Goal: Transaction & Acquisition: Purchase product/service

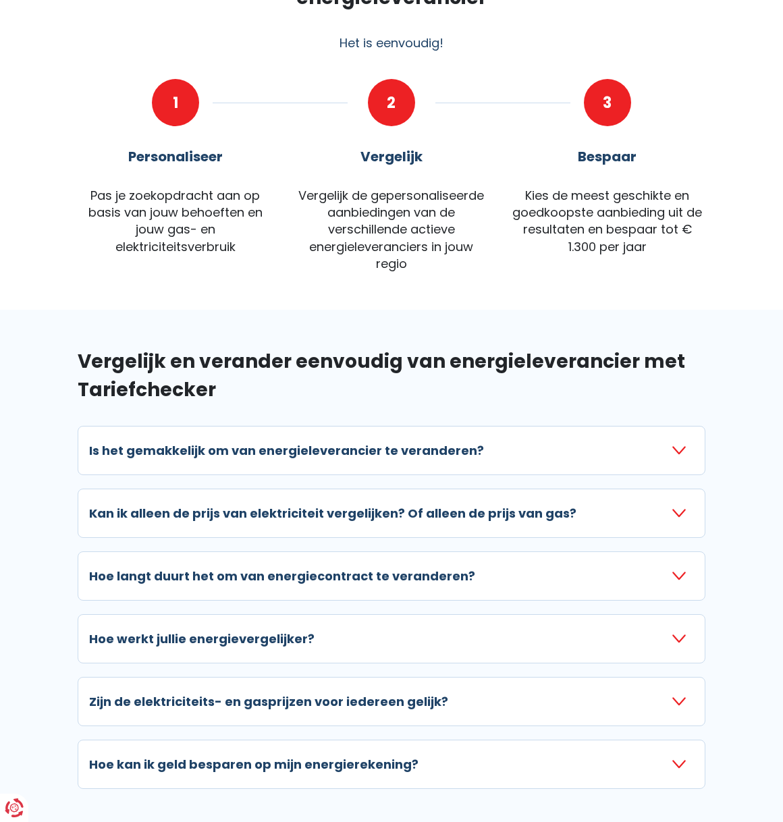
scroll to position [748, 0]
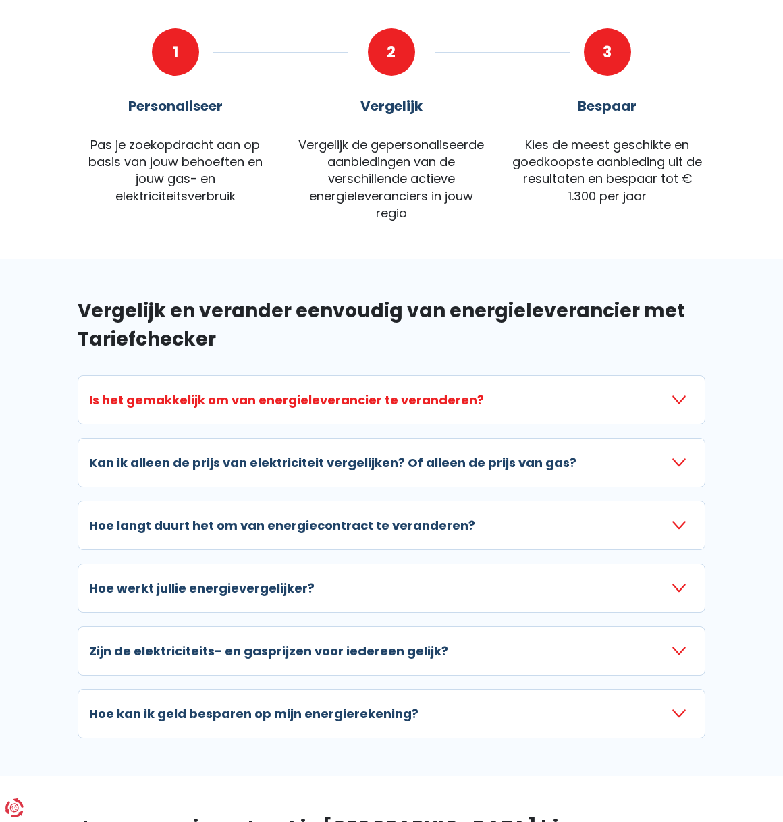
click at [416, 391] on h3 "Is het gemakkelijk om van energieleverancier te veranderen?" at bounding box center [286, 400] width 395 height 18
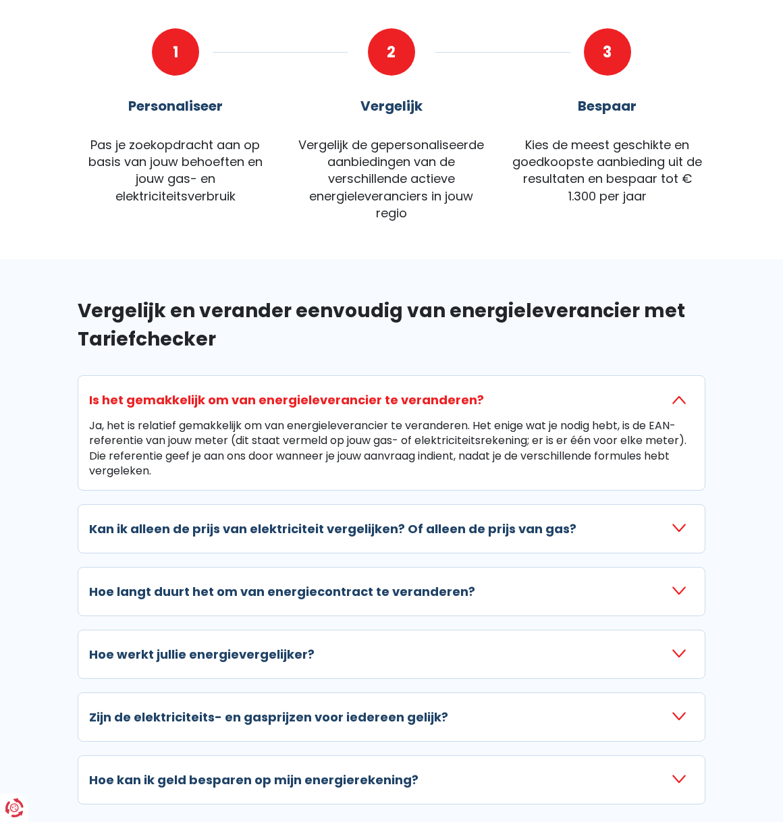
click at [318, 304] on h2 "Vergelijk en verander eenvoudig van energieleverancier met Tariefchecker" at bounding box center [392, 325] width 628 height 57
click at [325, 418] on div "Ja, het is relatief gemakkelijk om van energieleverancier te veranderen. Het en…" at bounding box center [391, 448] width 605 height 61
click at [338, 391] on h3 "Is het gemakkelijk om van energieleverancier te veranderen?" at bounding box center [286, 400] width 395 height 18
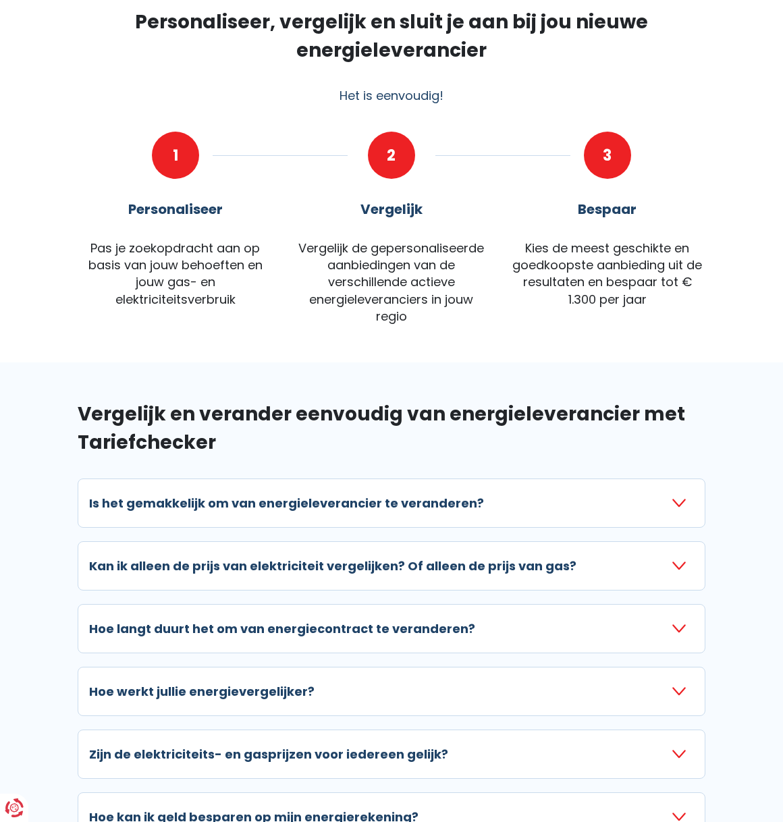
scroll to position [0, 0]
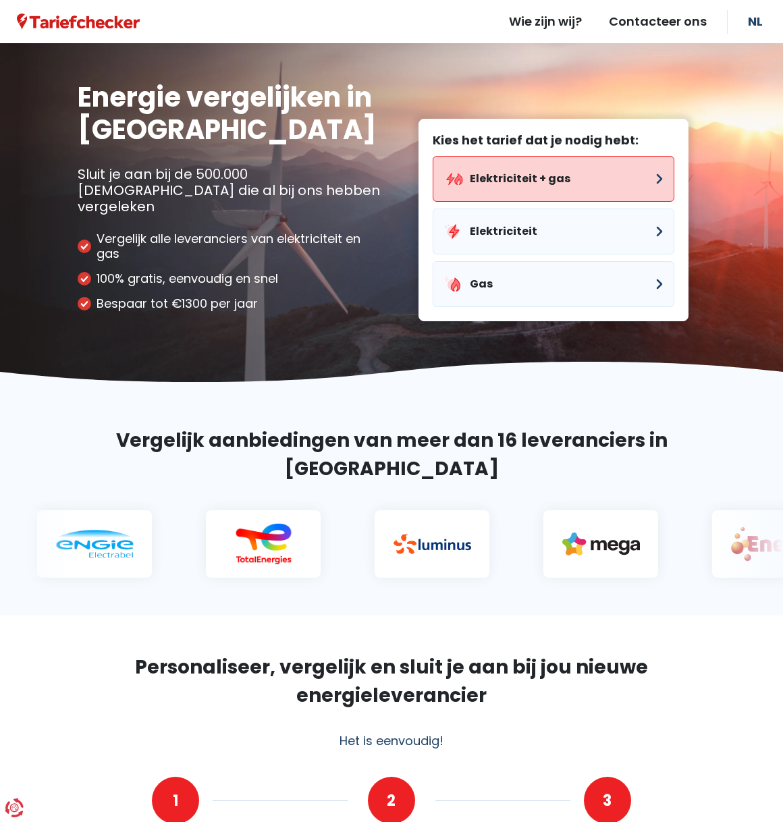
click at [493, 156] on button "Elektriciteit + gas" at bounding box center [554, 179] width 242 height 46
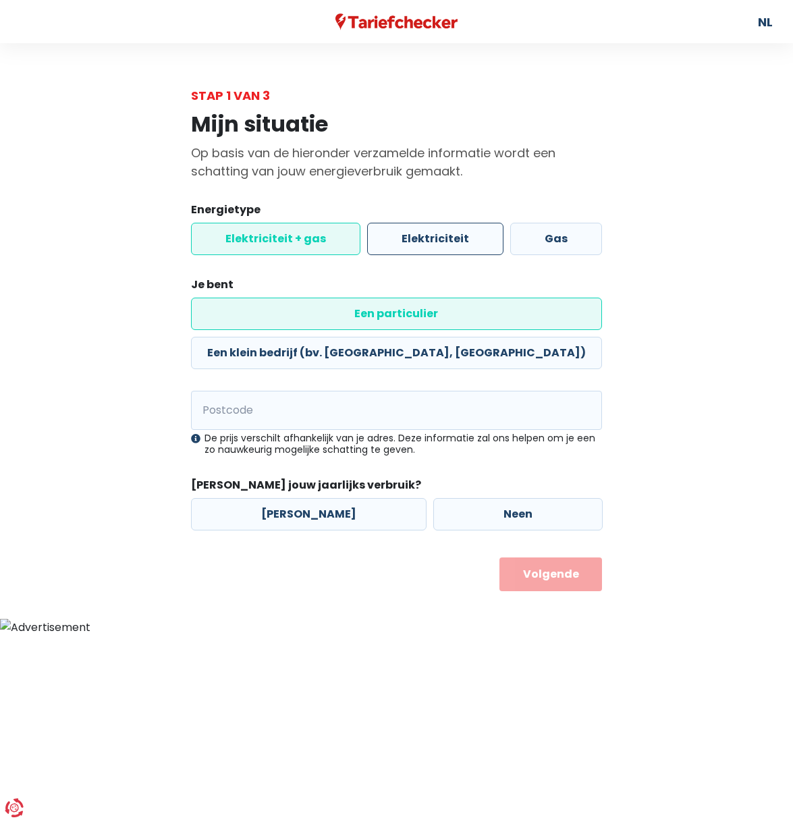
click at [435, 236] on label "Elektriciteit" at bounding box center [435, 239] width 136 height 32
click at [435, 236] on input "Elektriciteit" at bounding box center [435, 239] width 136 height 32
radio input "true"
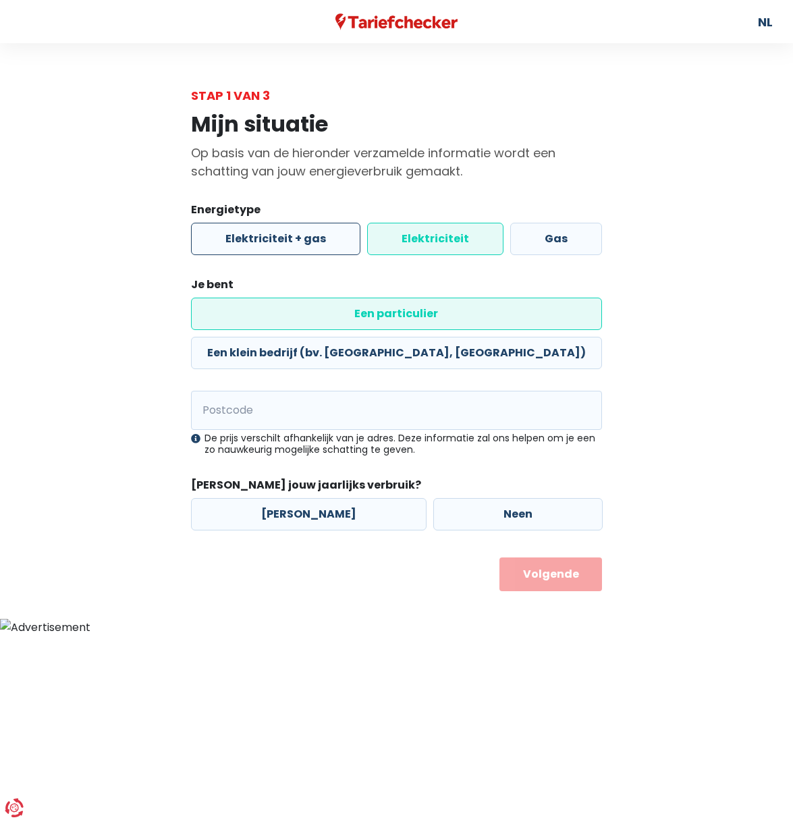
click at [287, 232] on label "Elektriciteit + gas" at bounding box center [275, 239] width 169 height 32
click at [287, 232] on input "Elektriciteit + gas" at bounding box center [275, 239] width 169 height 32
radio input "true"
radio input "false"
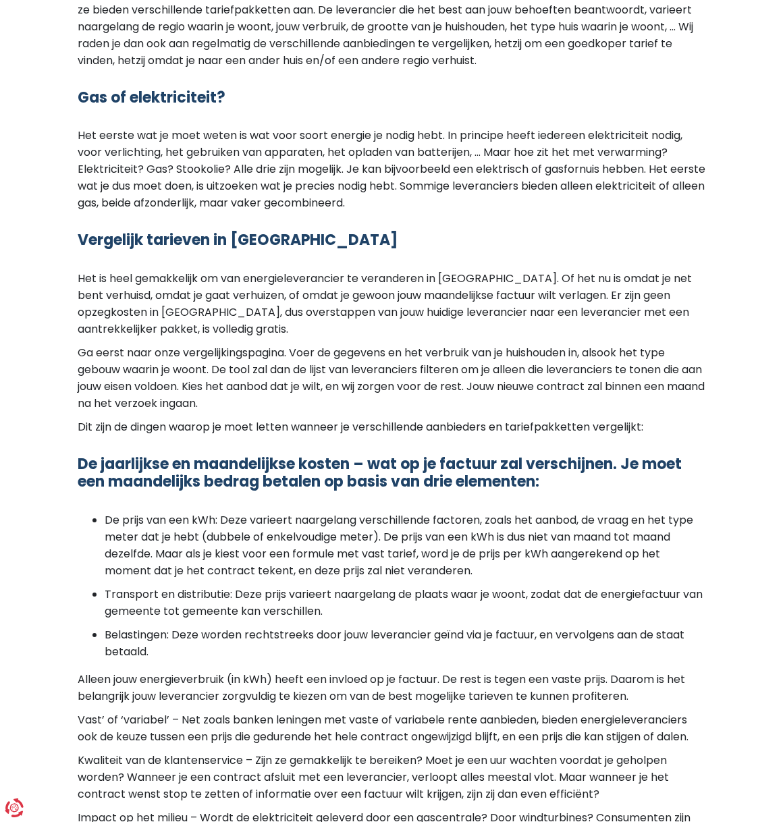
scroll to position [2669, 0]
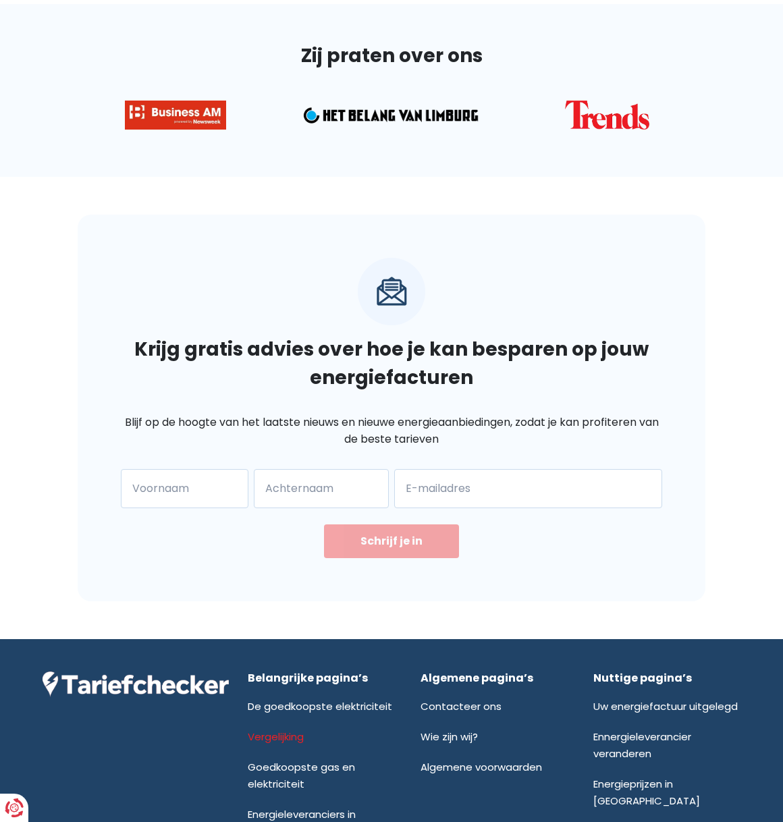
click at [289, 729] on link "Vergelijking" at bounding box center [276, 736] width 56 height 14
